Goal: Task Accomplishment & Management: Use online tool/utility

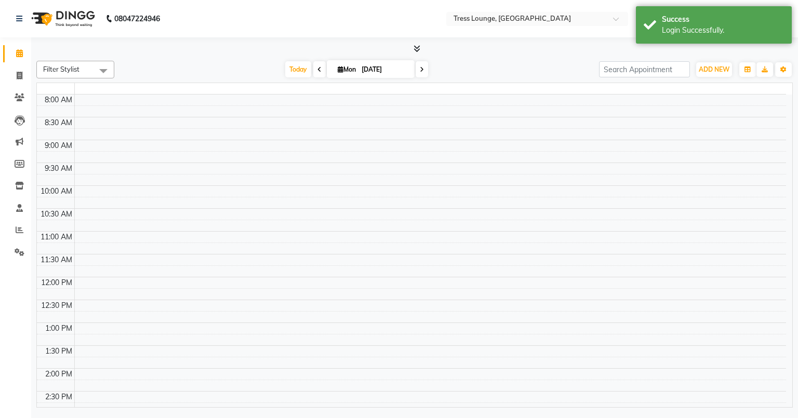
select select "en"
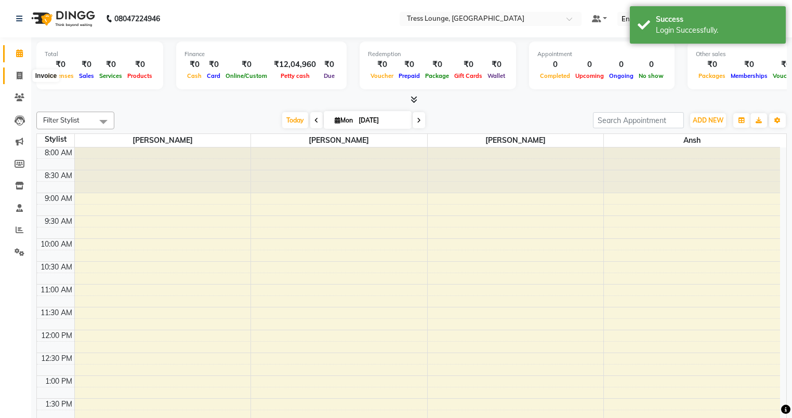
click at [14, 73] on span at bounding box center [19, 76] width 18 height 12
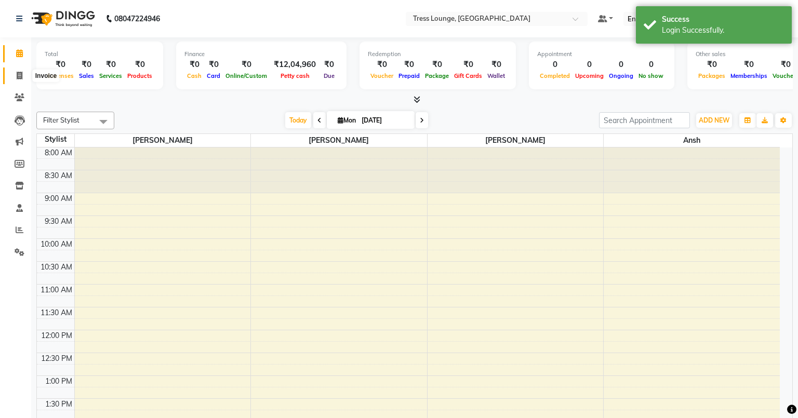
select select "service"
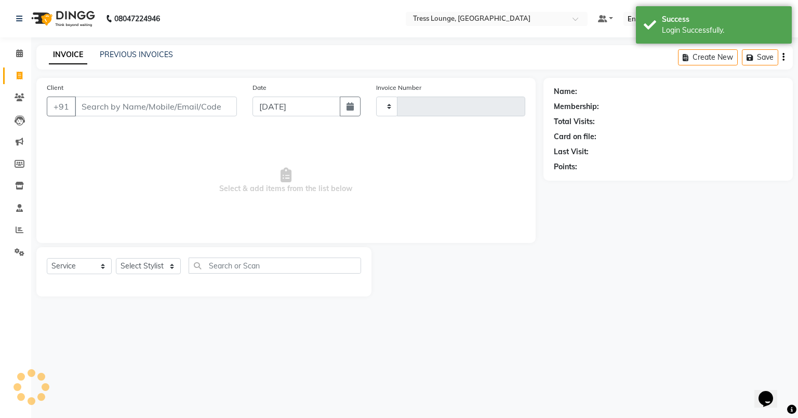
type input "0686"
select select "5899"
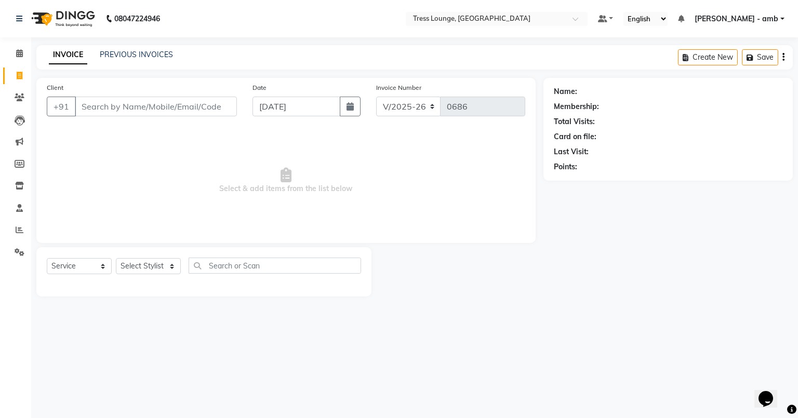
click at [98, 108] on input "Client" at bounding box center [156, 107] width 162 height 20
